Goal: Ask a question: Seek information or help from site administrators or community

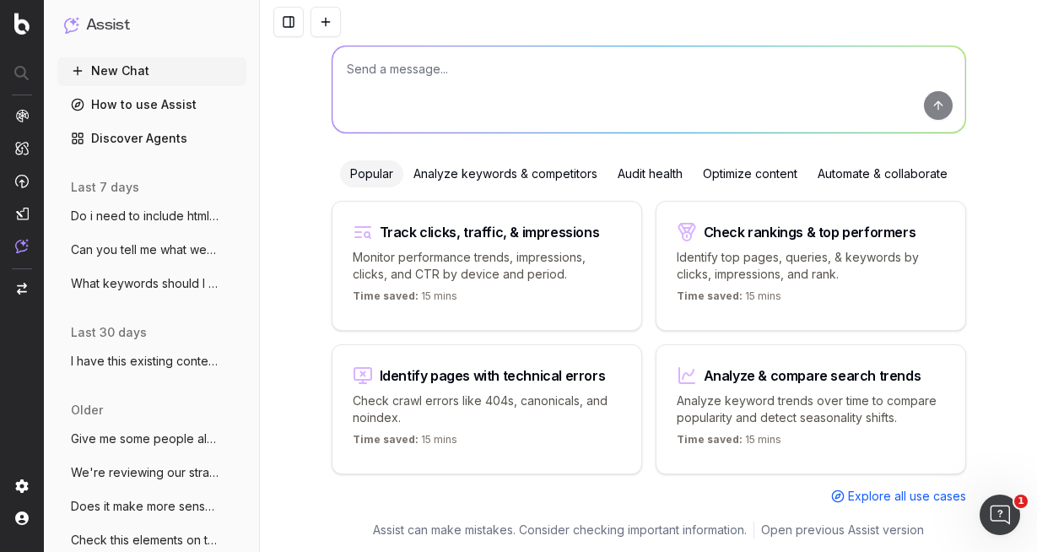
click at [429, 85] on textarea at bounding box center [648, 89] width 633 height 86
paste textarea "As discussed, I’ve looked into the keyword data for BBQ brands. While [brand] +…"
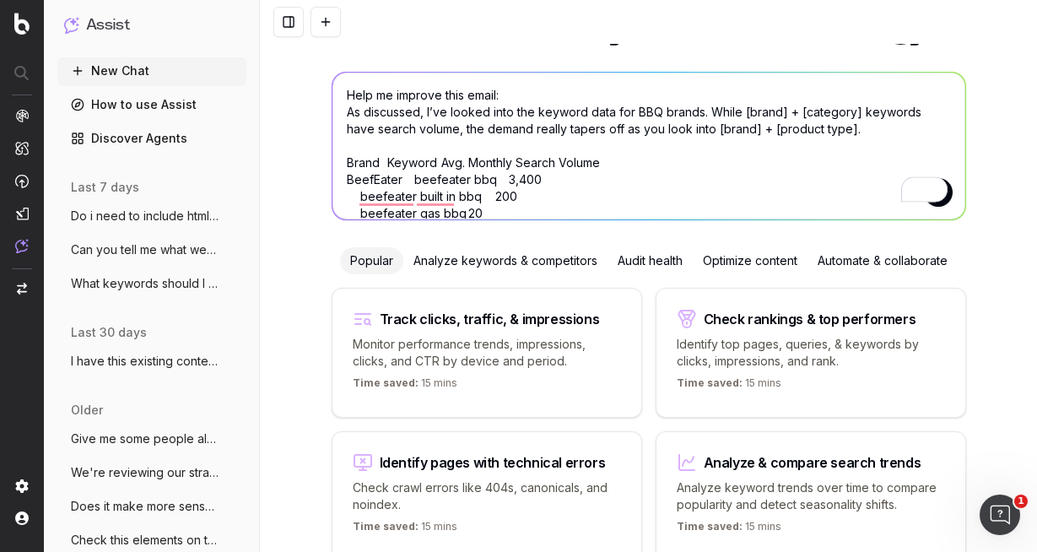
click at [520, 89] on textarea "Help me improve this email: As discussed, I’ve looked into the keyword data for…" at bounding box center [648, 146] width 633 height 147
drag, startPoint x: 506, startPoint y: 94, endPoint x: 496, endPoint y: 97, distance: 10.7
click at [496, 97] on textarea "Help me improve this email: As discussed, I’ve looked into the keyword data for…" at bounding box center [648, 146] width 633 height 147
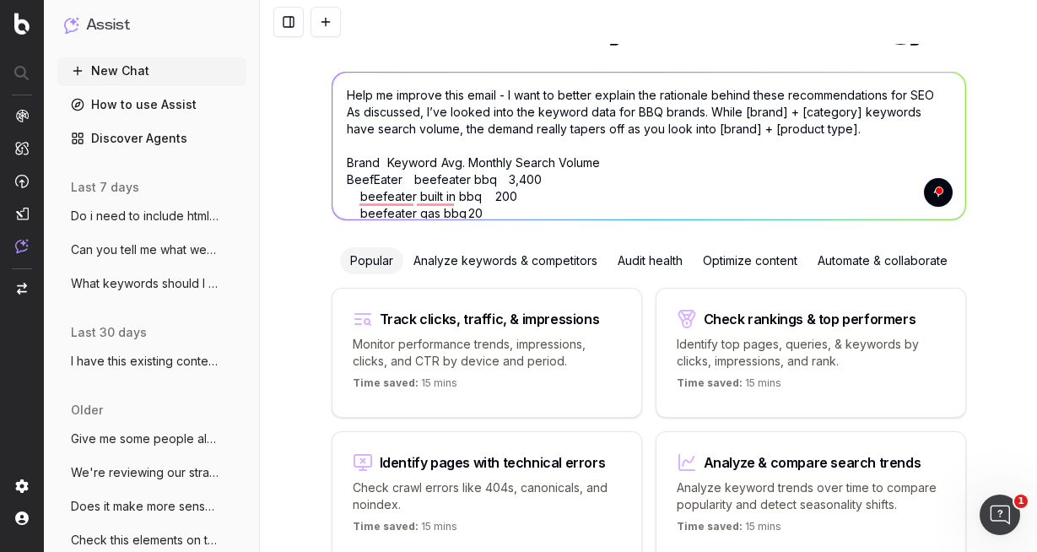
type textarea "Help me improve this email - I want to better explain the rationale behind thes…"
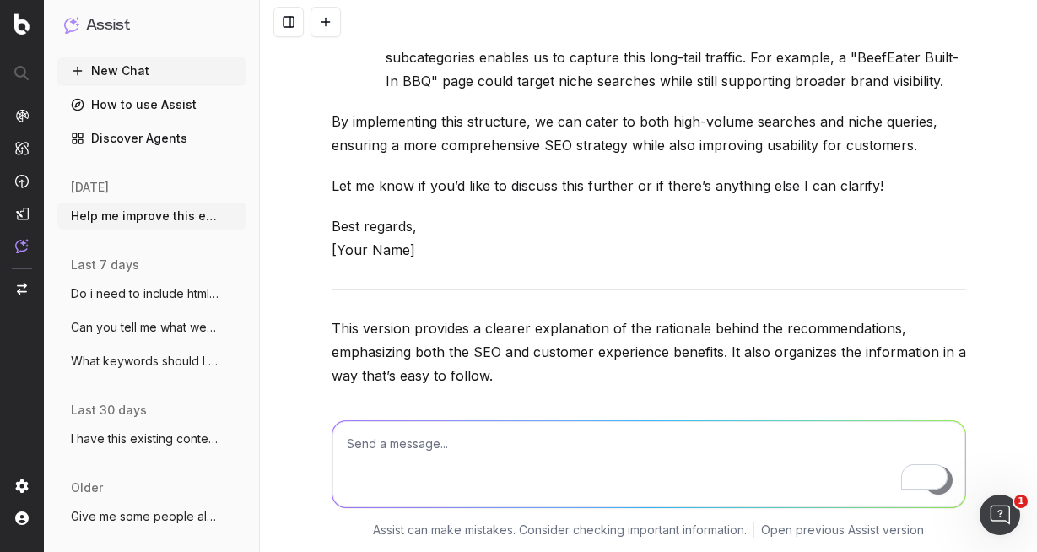
scroll to position [1996, 0]
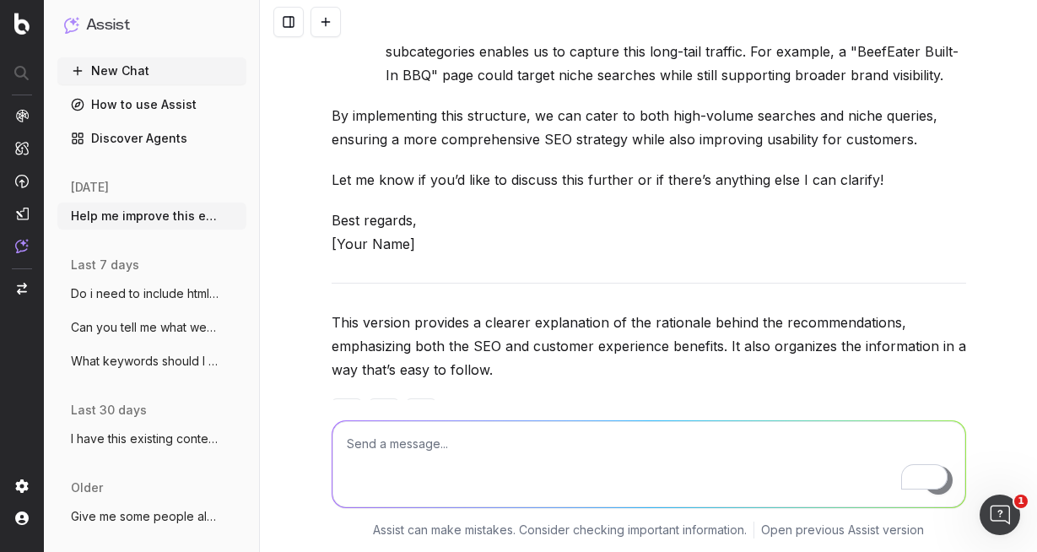
click at [441, 450] on textarea "To enrich screen reader interactions, please activate Accessibility in Grammarl…" at bounding box center [648, 464] width 633 height 86
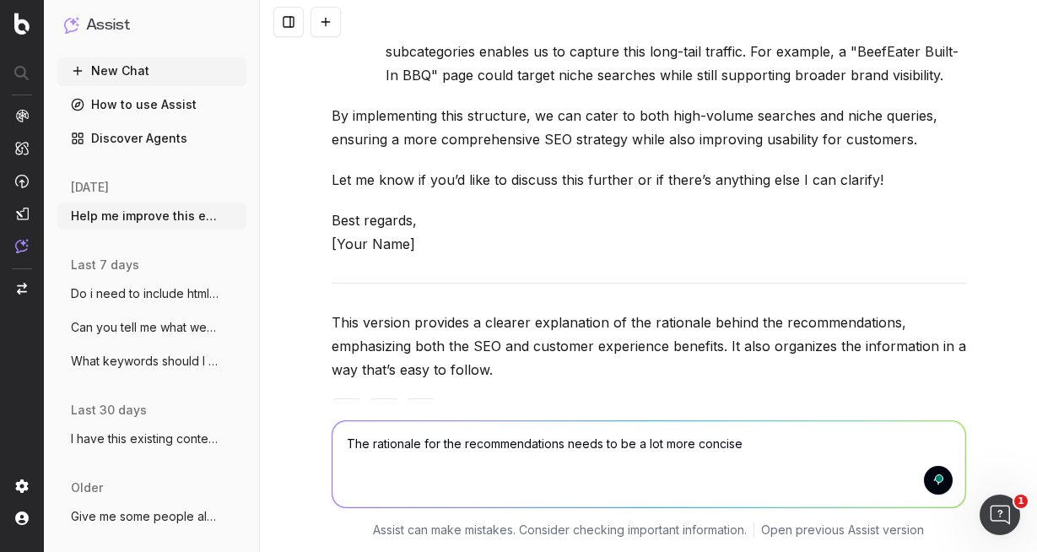
type textarea "The rationale for the recommendations needs to be a lot more concise."
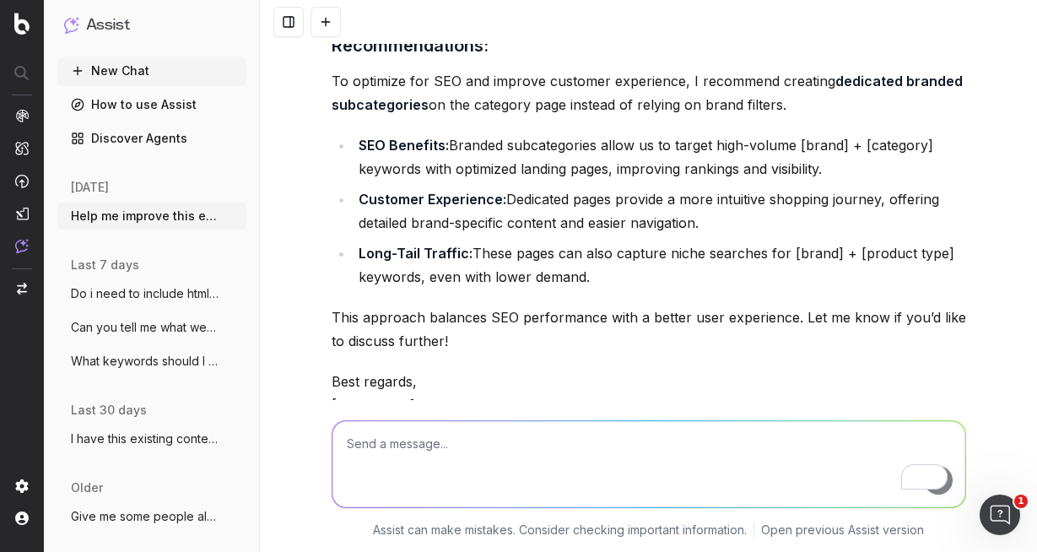
scroll to position [3108, 0]
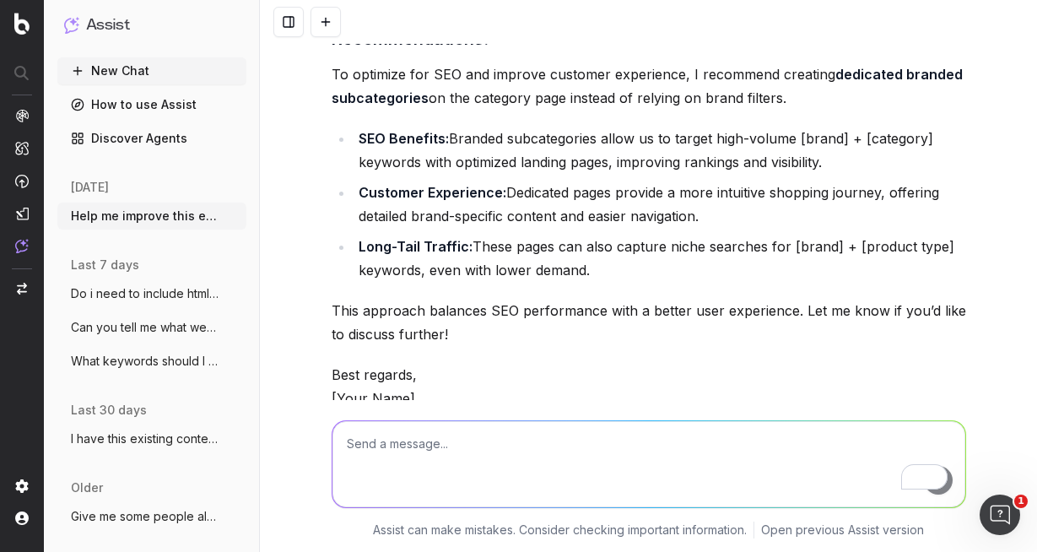
click at [418, 455] on textarea "To enrich screen reader interactions, please activate Accessibility in Grammarl…" at bounding box center [648, 464] width 633 height 86
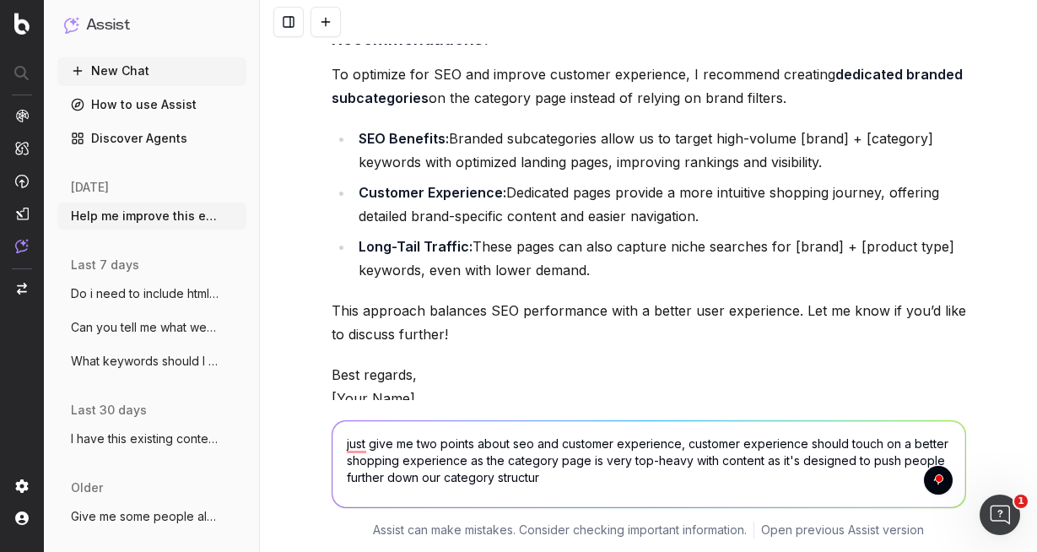
type textarea "just give me two points about seo and customer experience, customer experience …"
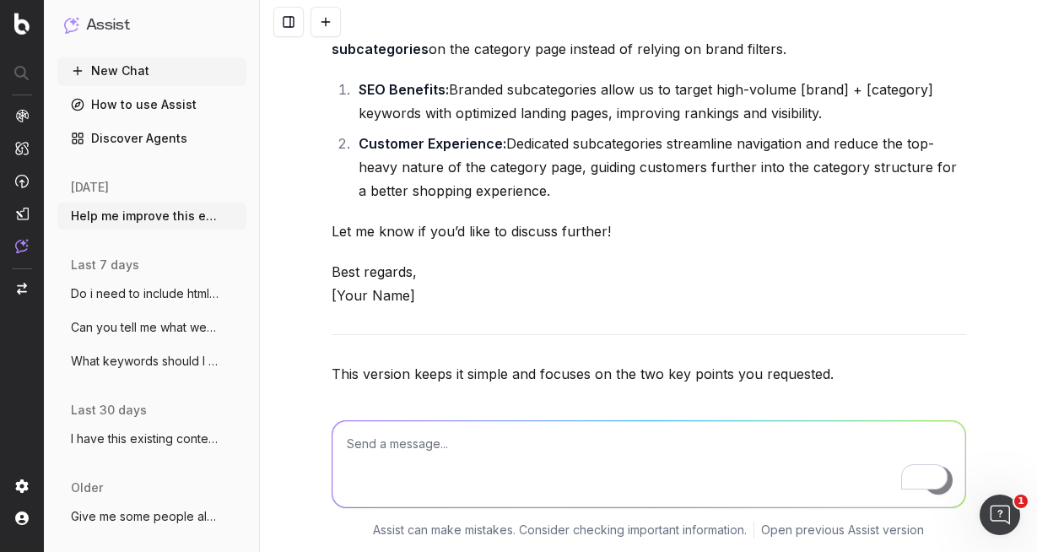
scroll to position [4428, 0]
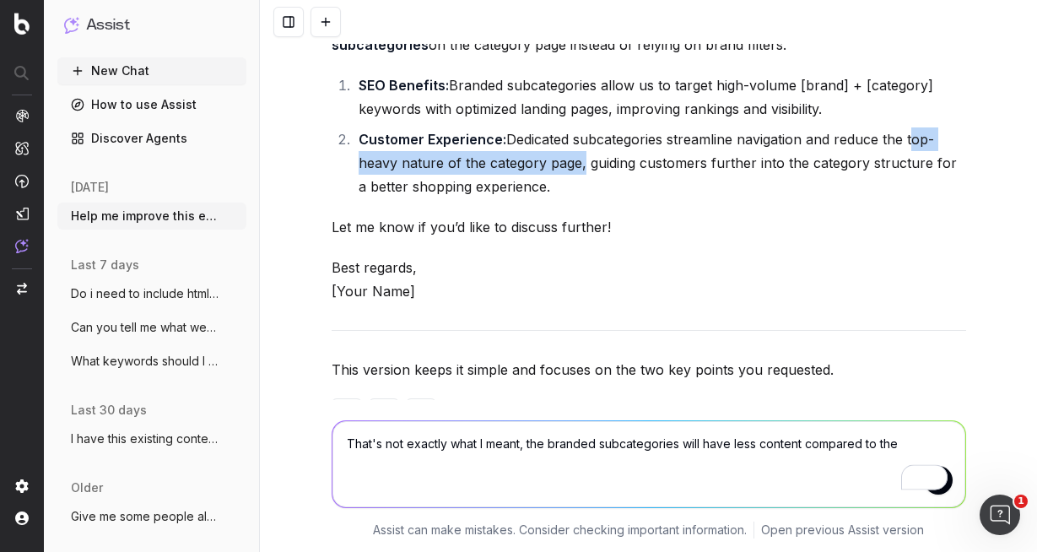
copy li "top-heavy nature of the category page"
drag, startPoint x: 910, startPoint y: 116, endPoint x: 576, endPoint y: 146, distance: 335.3
click at [576, 146] on li "Customer Experience: Dedicated subcategories streamline navigation and reduce t…" at bounding box center [659, 162] width 612 height 71
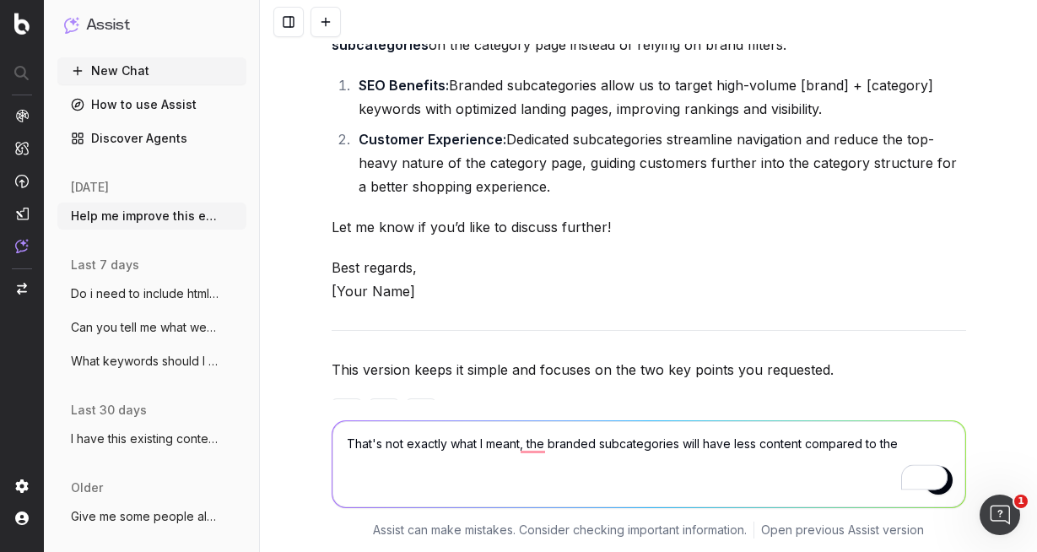
click at [904, 439] on textarea "That's not exactly what I meant, the branded subcategories will have less conte…" at bounding box center [648, 464] width 633 height 86
paste textarea "top-heavy nature of the category page"
drag, startPoint x: 390, startPoint y: 463, endPoint x: 456, endPoint y: 465, distance: 66.7
click at [456, 465] on textarea "That's not exactly what I meant, the branded subcategories will have less conte…" at bounding box center [648, 464] width 633 height 86
click at [498, 461] on textarea "That's not exactly what I meant, the branded subcategories will have less conte…" at bounding box center [648, 464] width 633 height 86
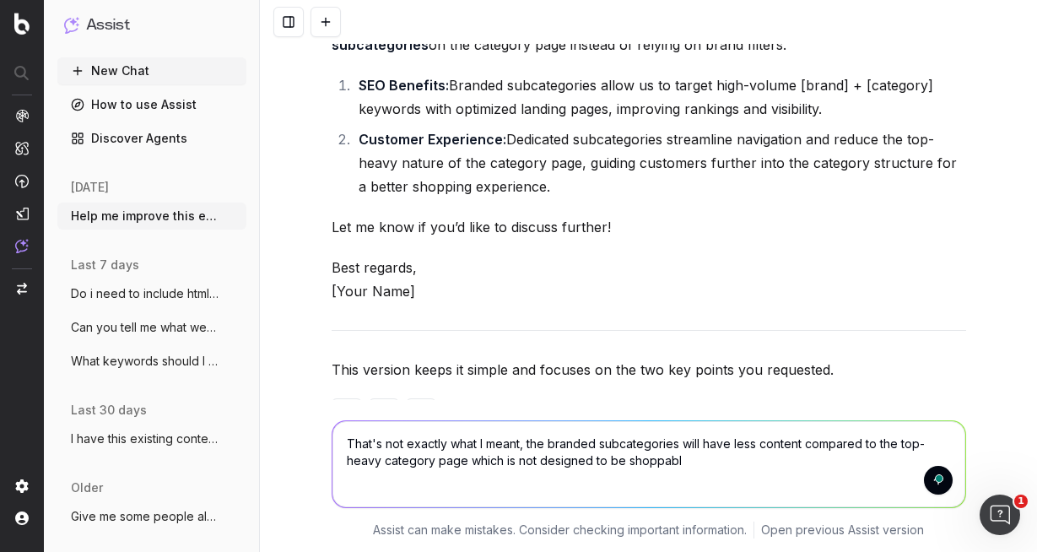
type textarea "That's not exactly what I meant, the branded subcategories will have less conte…"
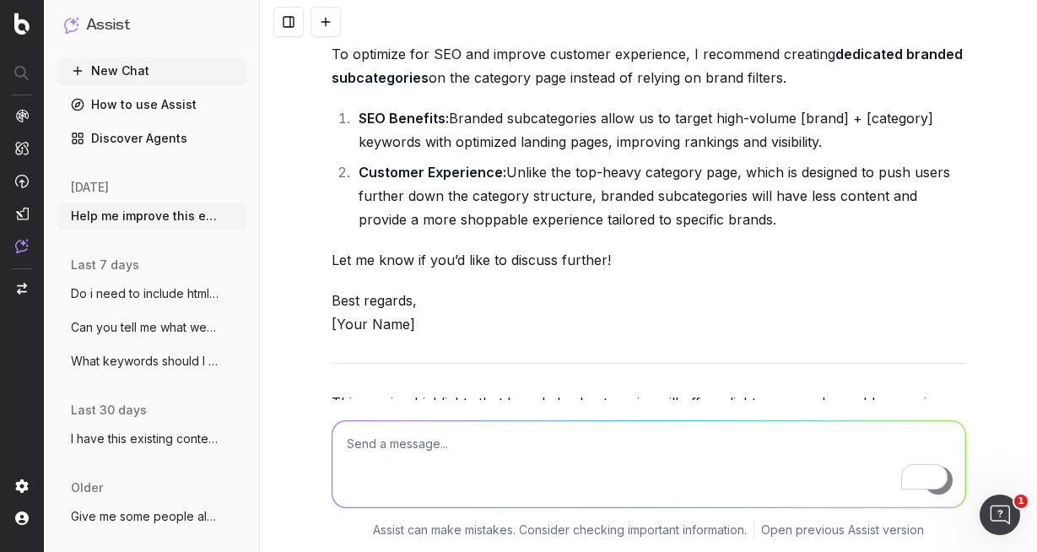
scroll to position [5587, 0]
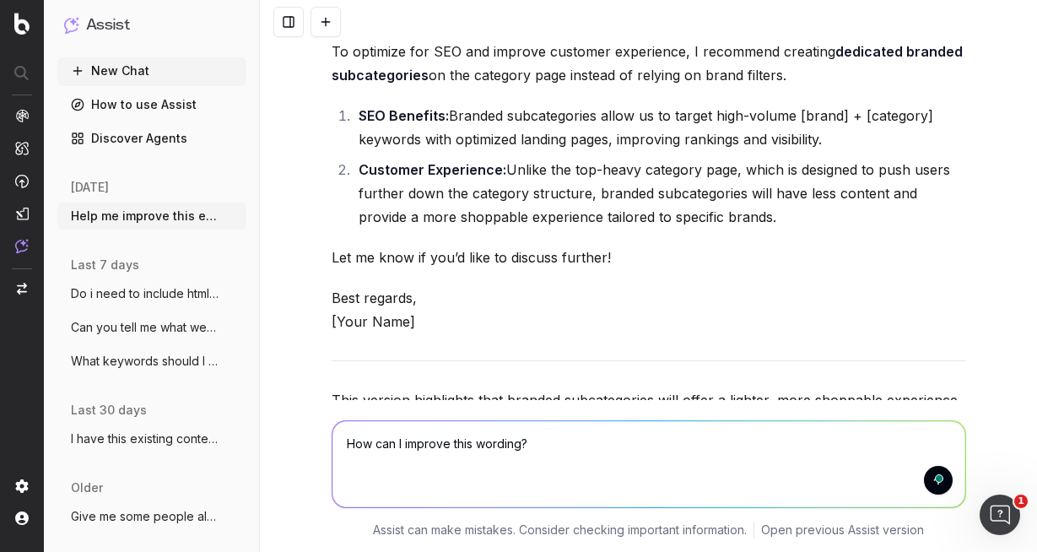
paste textarea "To optimise for both SEO and customer experience, we should create separate bra…"
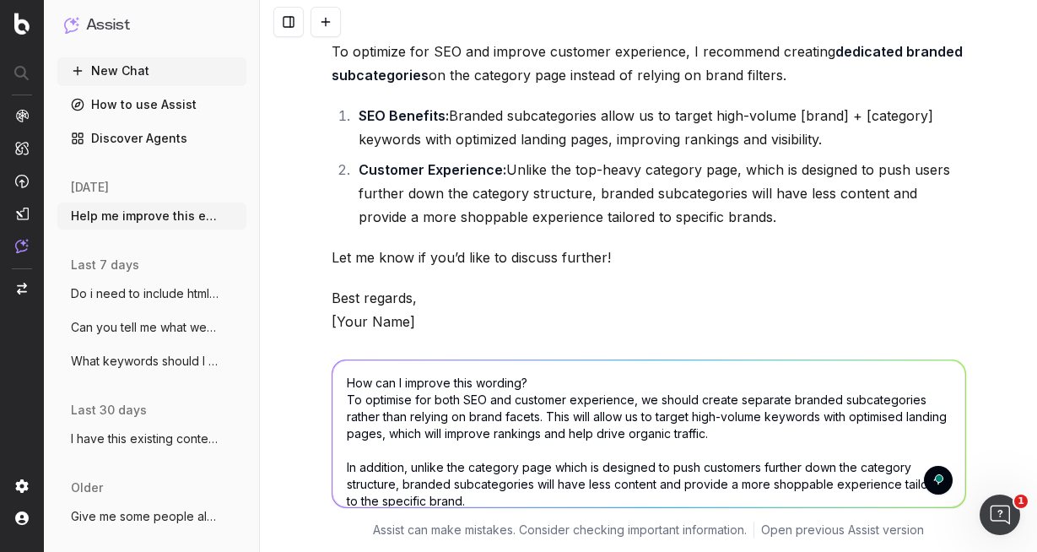
scroll to position [19, 0]
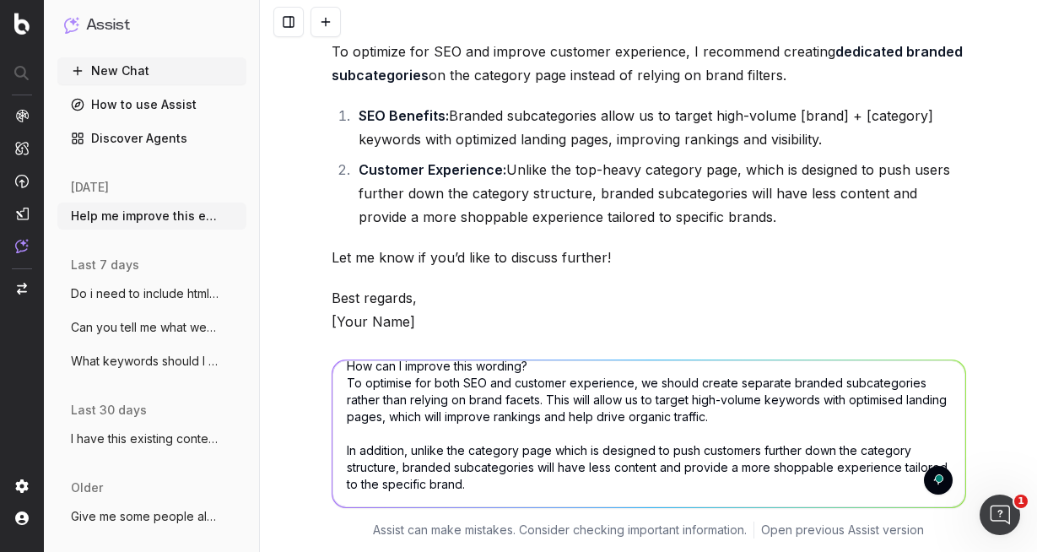
type textarea "How can I improve this wording? To optimise for both SEO and customer experienc…"
click at [960, 435] on textarea "How can I improve this wording? To optimise for both SEO and customer experienc…" at bounding box center [648, 433] width 633 height 147
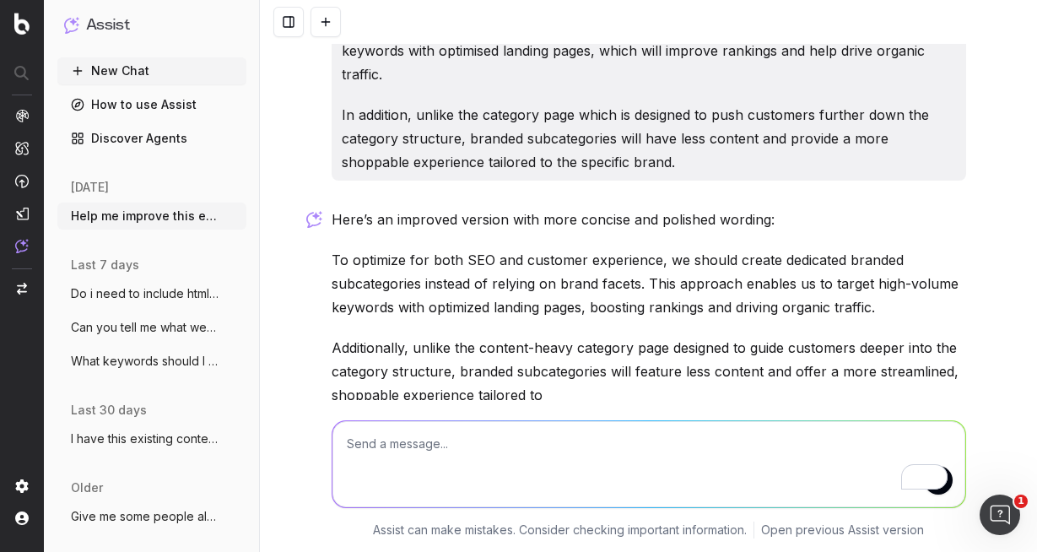
scroll to position [6193, 0]
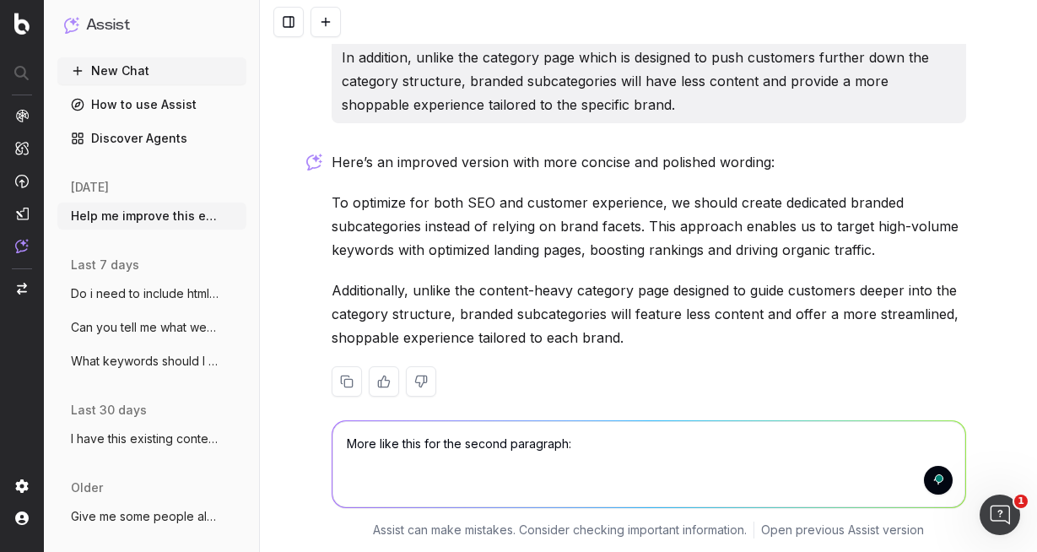
paste textarea "linking to brand filters on a category page isn't ideal because the page will r…"
type textarea "More like this for the second paragraph: linking to brand filters on a category…"
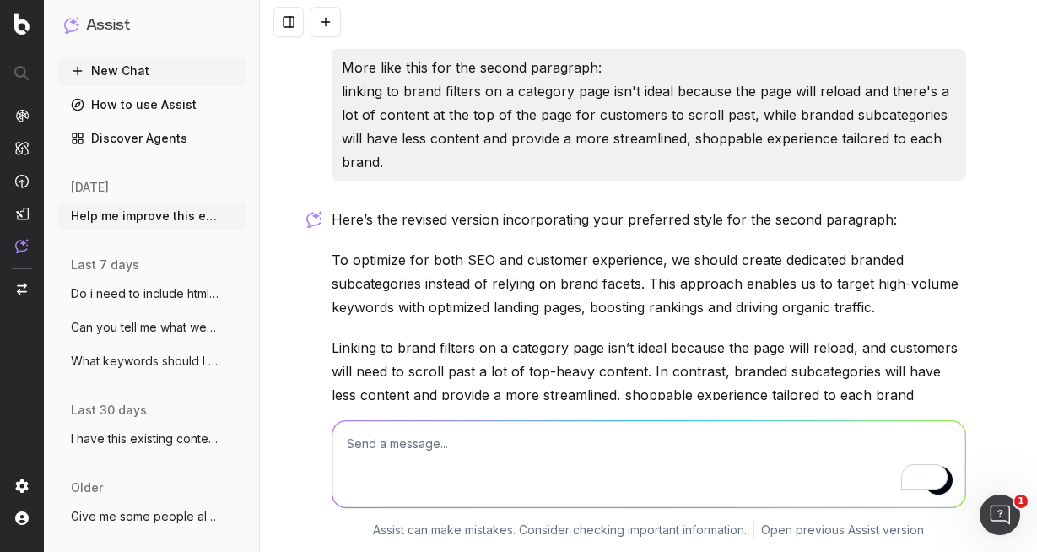
scroll to position [6625, 0]
